Goal: Check status

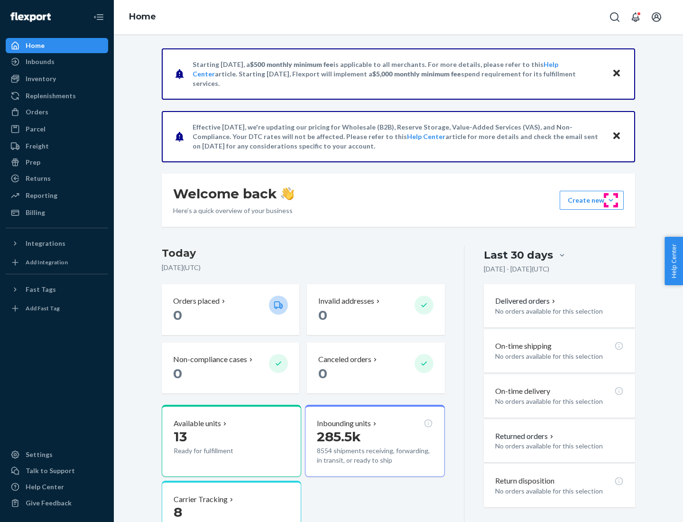
click at [611, 200] on button "Create new Create new inbound Create new order Create new product" at bounding box center [591, 200] width 64 height 19
click at [32, 162] on div "Prep" at bounding box center [33, 161] width 15 height 9
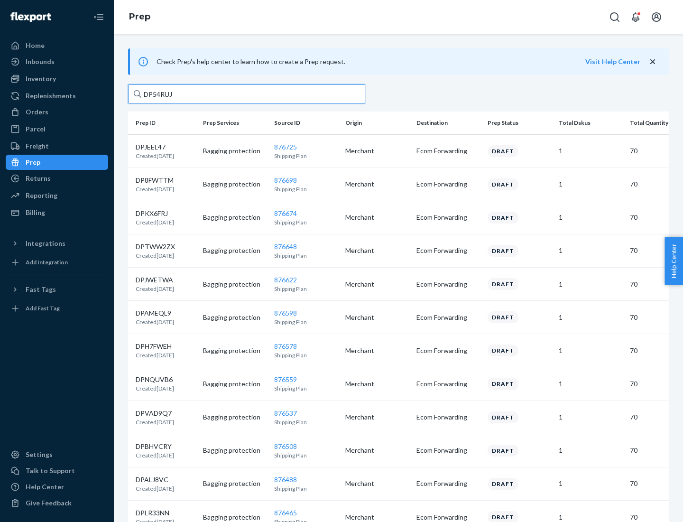
type input "DP54RUJL"
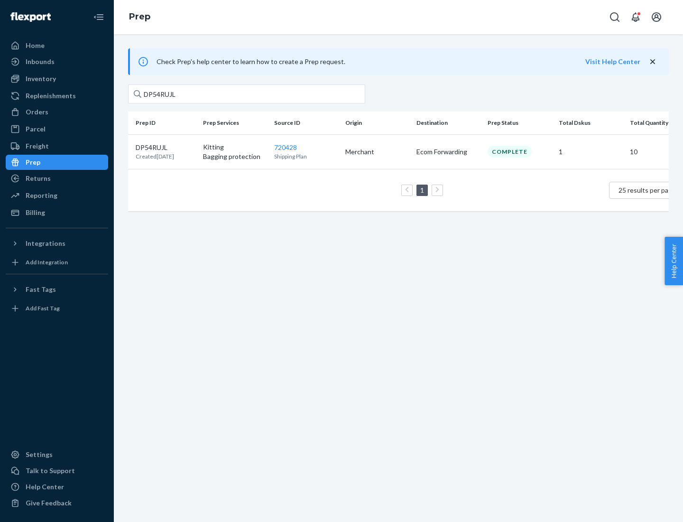
click at [165, 147] on p "DP54RUJL" at bounding box center [155, 147] width 38 height 9
